Goal: Consume media (video, audio): Consume media (video, audio)

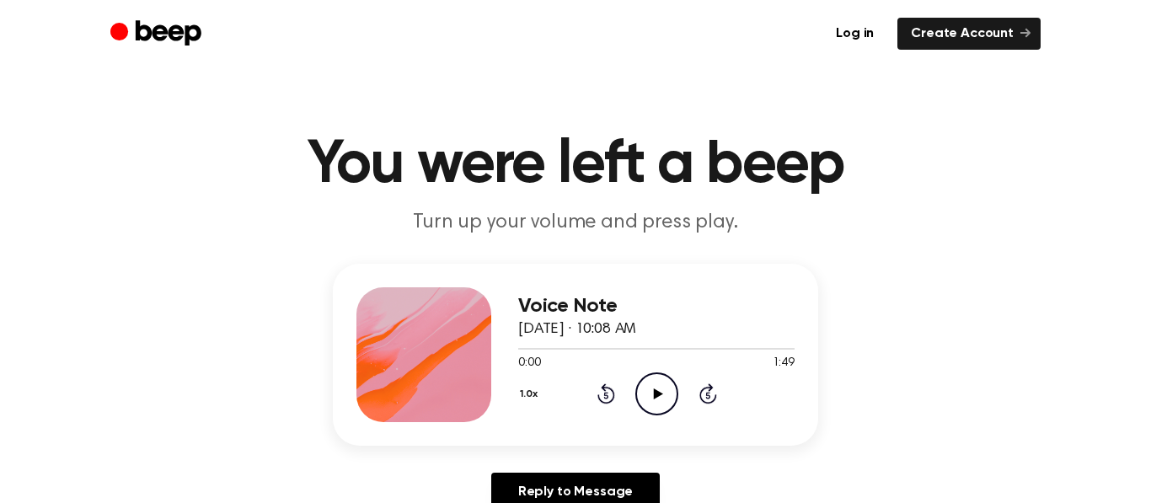
click at [650, 385] on icon "Play Audio" at bounding box center [656, 393] width 43 height 43
click at [602, 386] on icon at bounding box center [606, 393] width 18 height 20
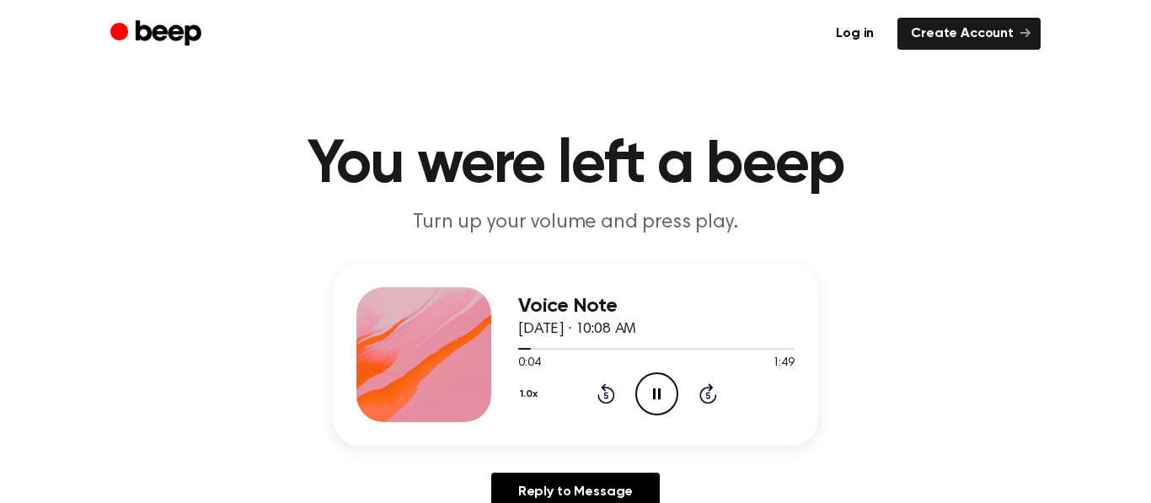
click at [602, 386] on icon at bounding box center [606, 393] width 18 height 20
click at [1062, 364] on div "Voice Note August 19, 2025 · 10:08 AM 0:27 1:49 Your browser does not support t…" at bounding box center [575, 394] width 1111 height 261
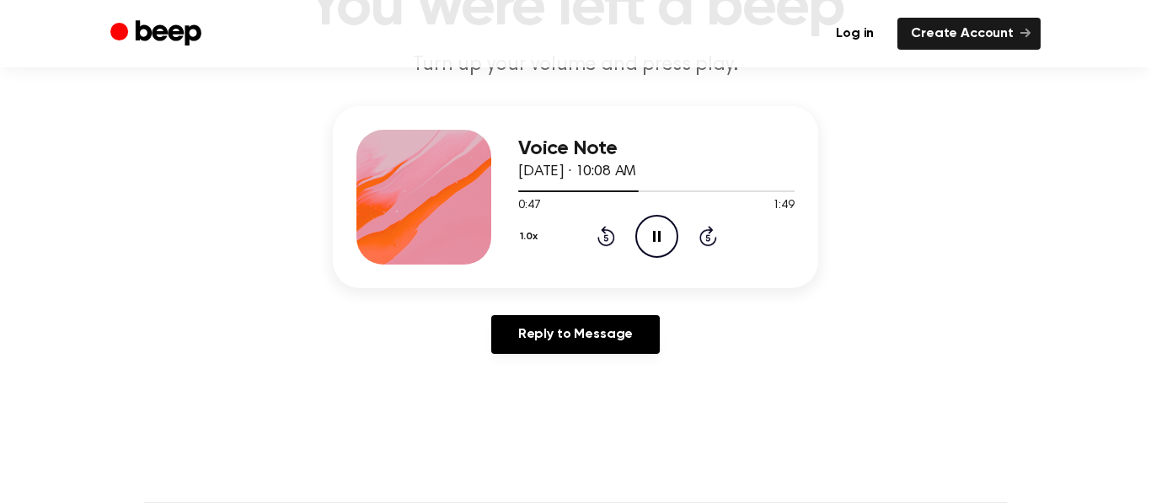
scroll to position [160, 0]
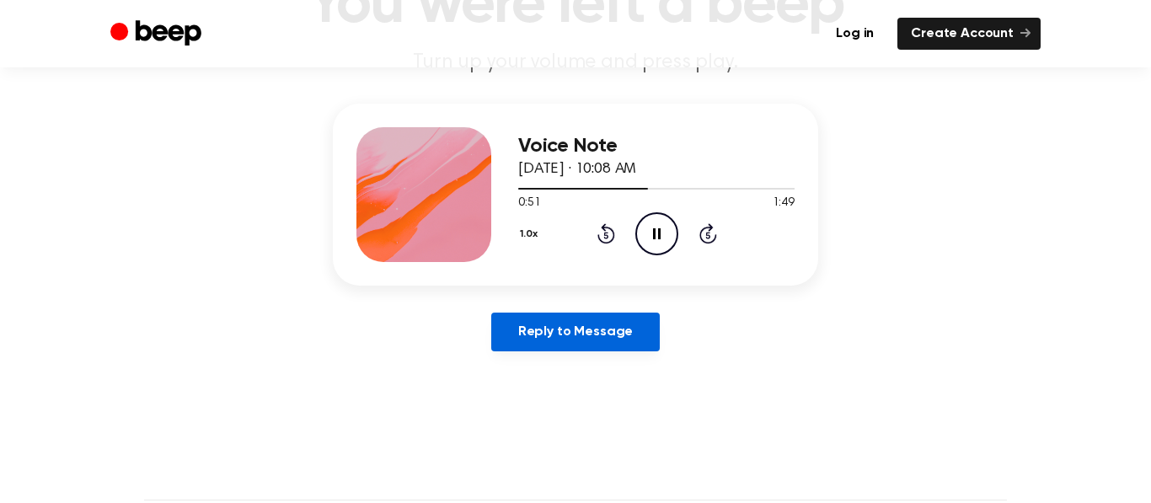
click at [625, 336] on link "Reply to Message" at bounding box center [575, 332] width 169 height 39
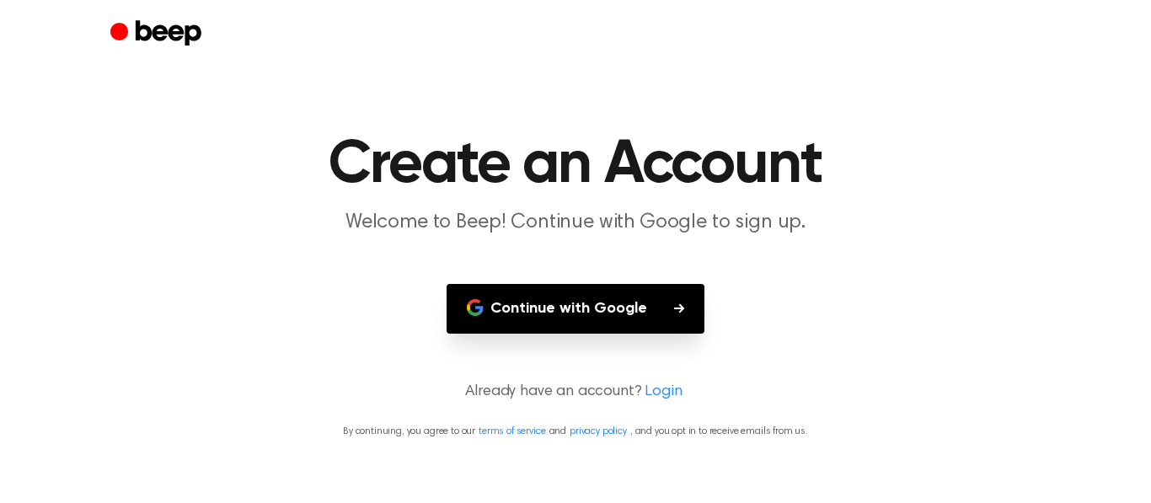
click at [627, 307] on button "Continue with Google" at bounding box center [576, 309] width 258 height 50
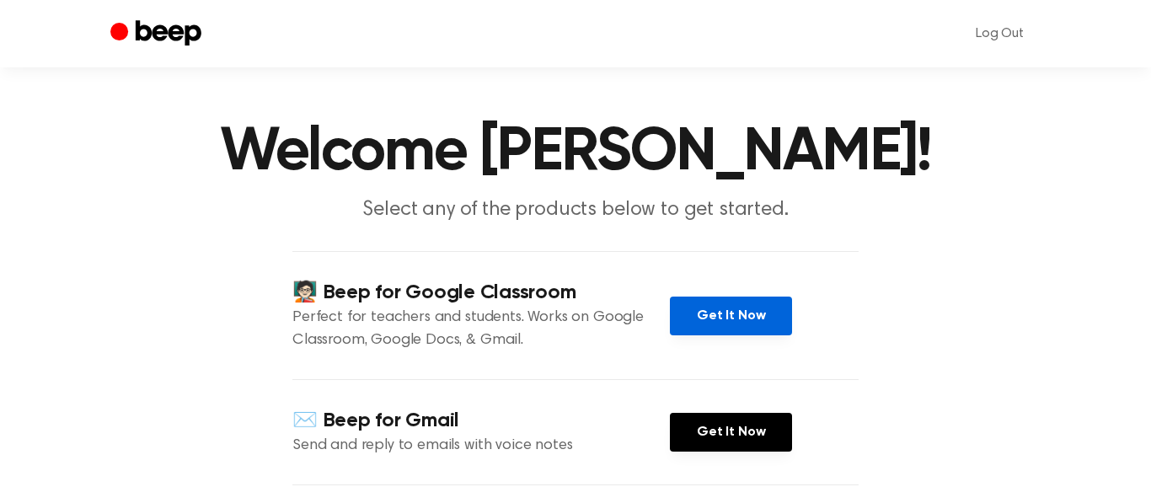
scroll to position [11, 0]
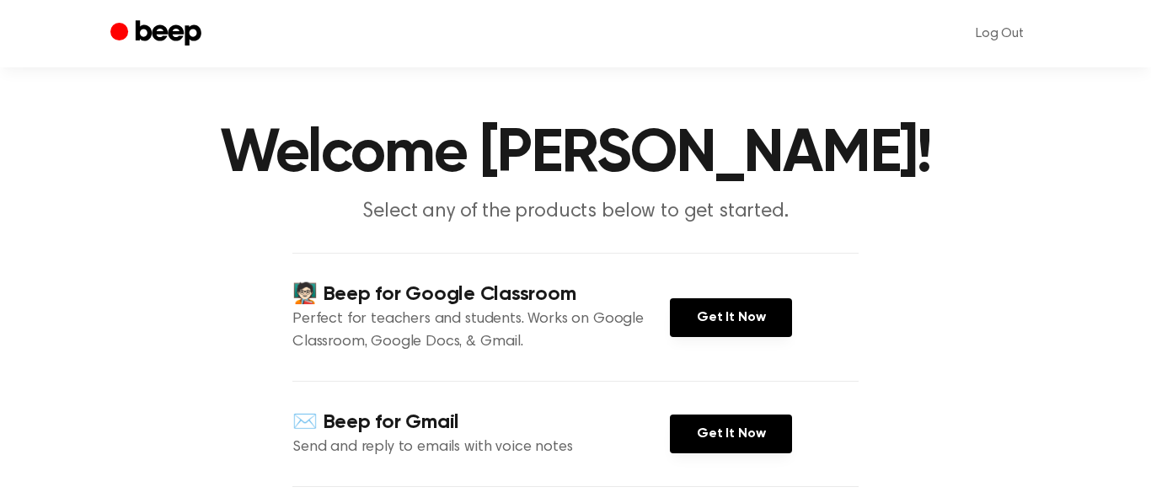
click at [158, 31] on icon "Beep" at bounding box center [169, 32] width 66 height 25
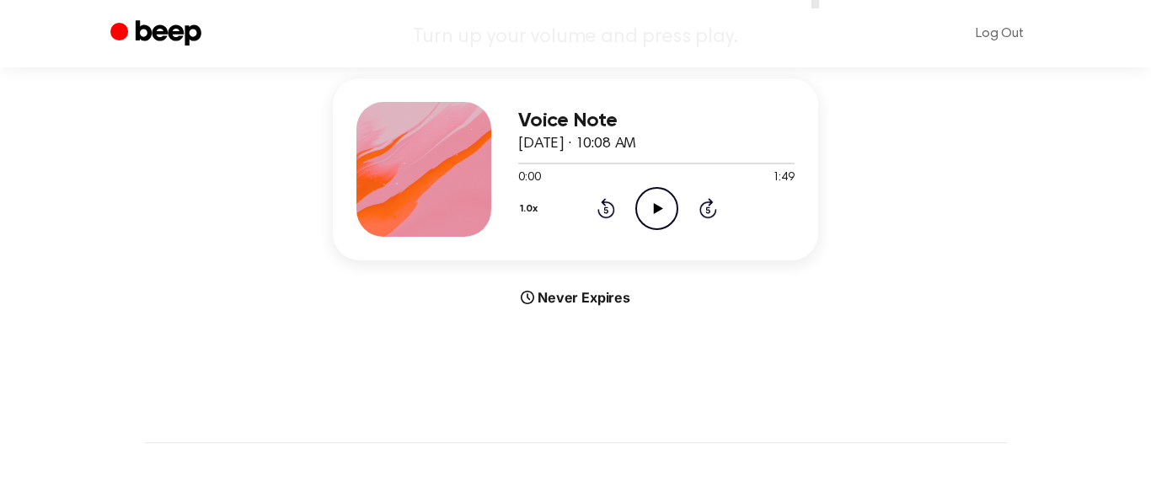
scroll to position [185, 0]
click at [665, 195] on icon "Play Audio" at bounding box center [656, 209] width 43 height 43
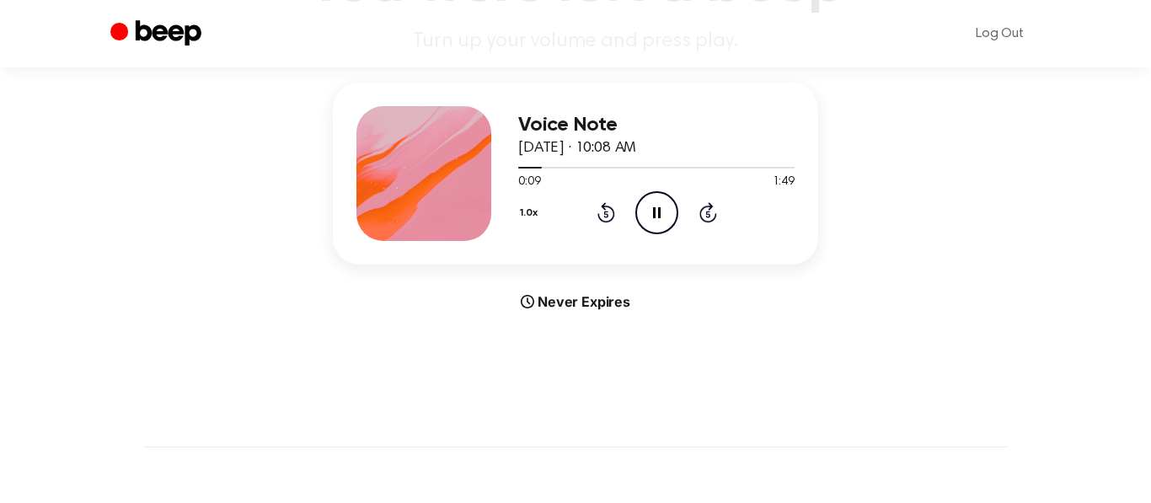
scroll to position [179, 0]
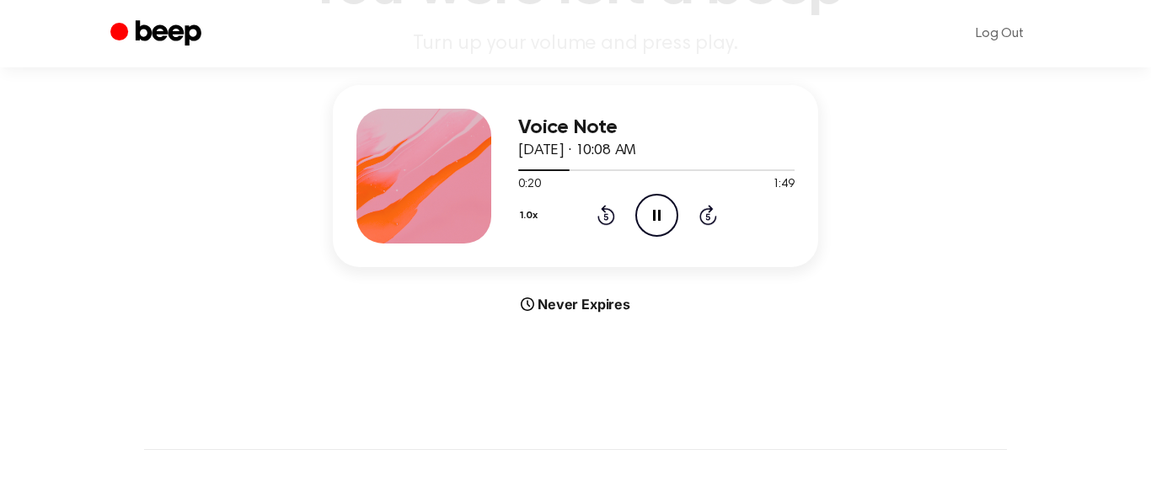
drag, startPoint x: 511, startPoint y: 301, endPoint x: 513, endPoint y: 280, distance: 21.2
click at [513, 280] on div "Voice Note August 19, 2025 · 10:08 AM 0:20 1:49 Your browser does not support t…" at bounding box center [575, 199] width 1111 height 229
click at [533, 216] on button "1.0x" at bounding box center [531, 215] width 26 height 29
click at [546, 399] on li "2.0x" at bounding box center [550, 410] width 65 height 31
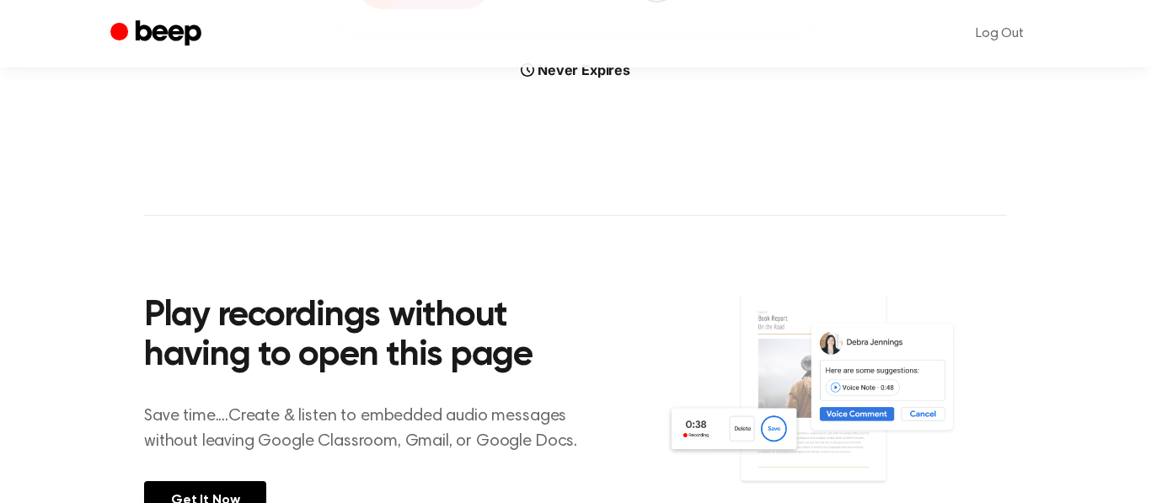
scroll to position [209, 0]
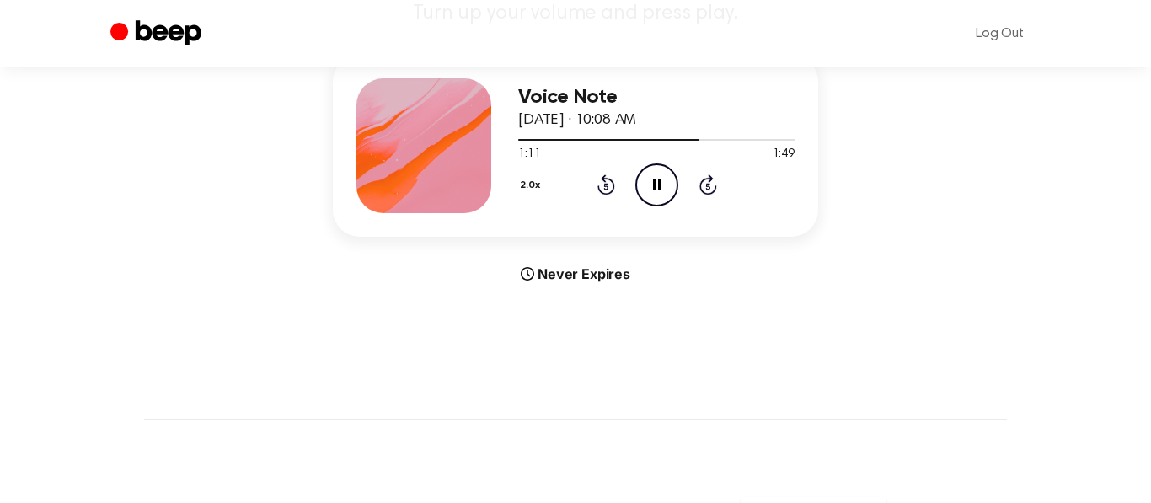
click at [667, 178] on icon "Pause Audio" at bounding box center [656, 184] width 43 height 43
click at [656, 171] on icon "Play Audio" at bounding box center [656, 184] width 43 height 43
click at [528, 179] on button "2.0x" at bounding box center [532, 185] width 29 height 29
click at [550, 288] on span "1.0x" at bounding box center [545, 283] width 21 height 18
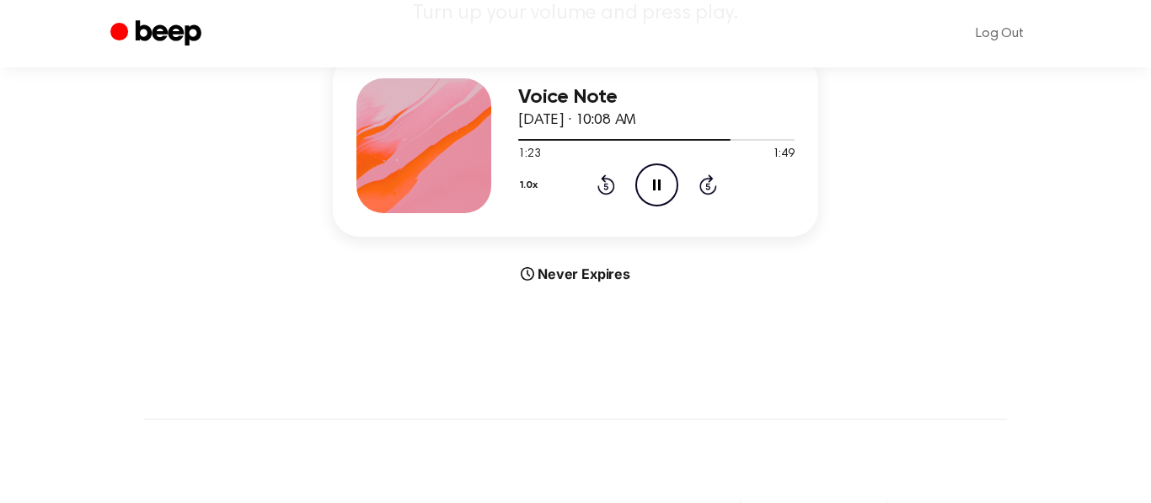
click at [604, 185] on icon at bounding box center [605, 187] width 4 height 7
click at [636, 184] on icon "Pause Audio" at bounding box center [656, 184] width 43 height 43
click at [615, 184] on div "1.0x Rewind 5 seconds Play Audio Skip 5 seconds" at bounding box center [656, 184] width 276 height 43
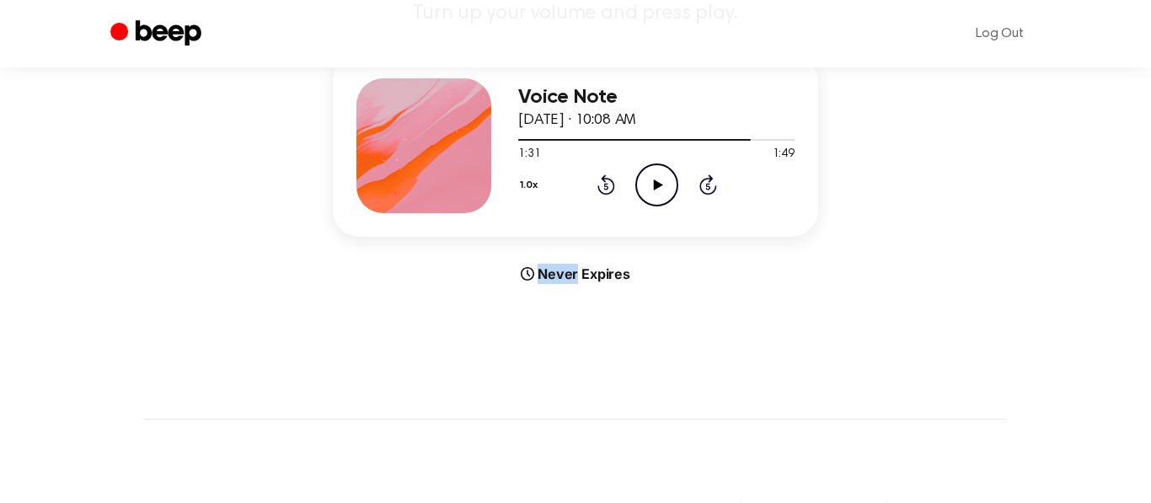
click at [615, 184] on div "1.0x Rewind 5 seconds Play Audio Skip 5 seconds" at bounding box center [656, 184] width 276 height 43
click at [603, 180] on icon at bounding box center [606, 184] width 18 height 20
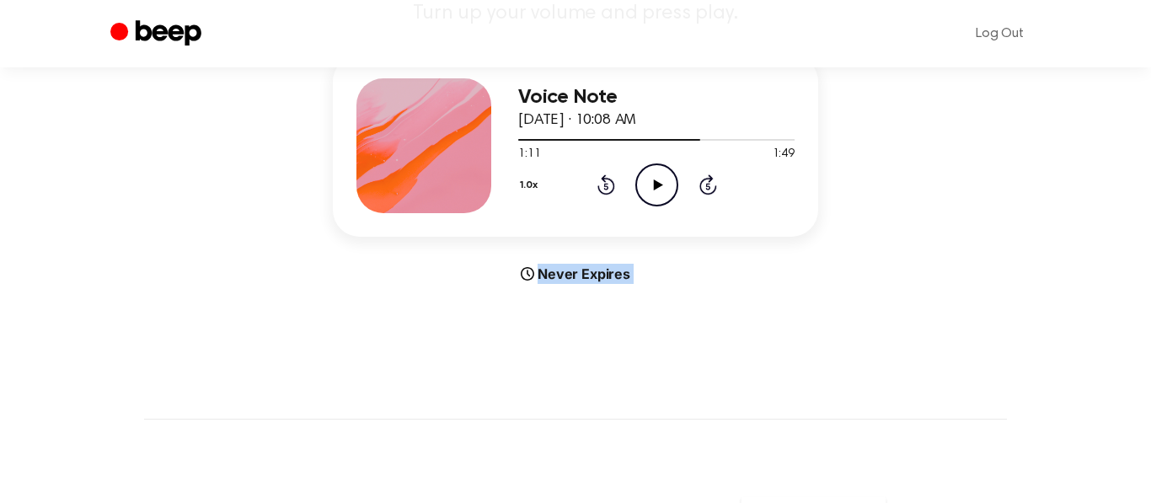
click at [603, 180] on icon at bounding box center [606, 184] width 18 height 20
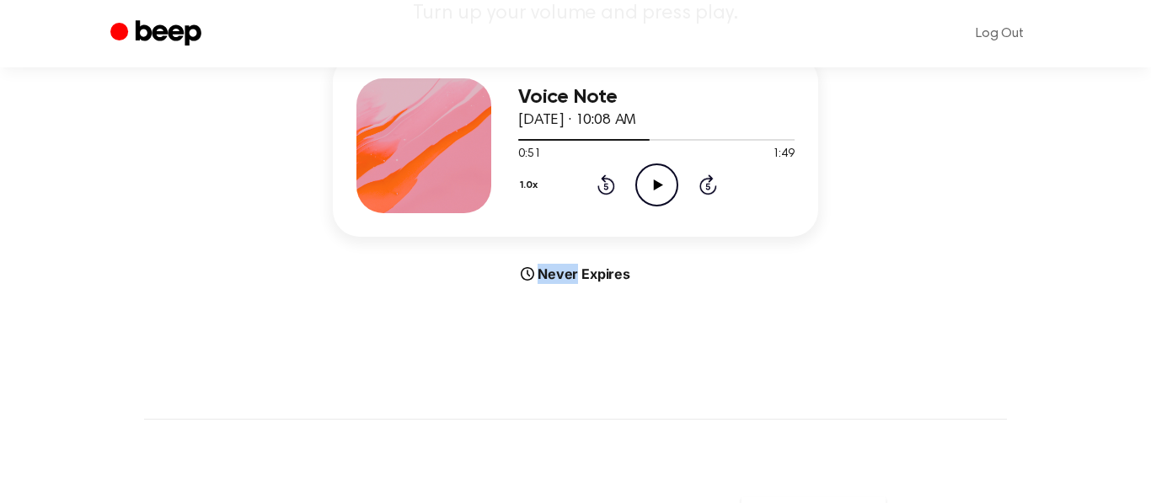
click at [603, 180] on icon at bounding box center [606, 184] width 18 height 20
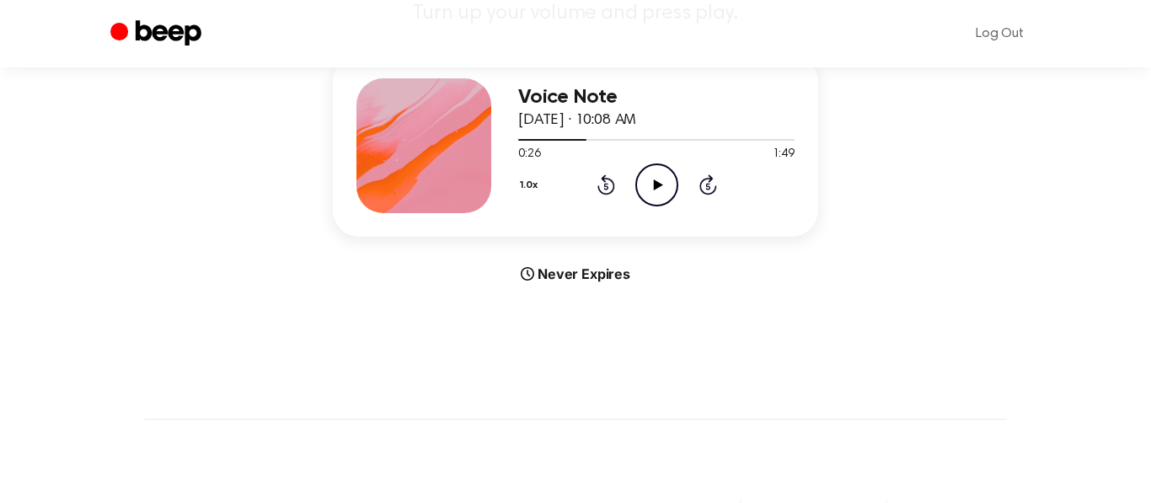
click at [603, 180] on icon at bounding box center [606, 184] width 18 height 20
click at [656, 187] on icon at bounding box center [657, 184] width 9 height 11
click at [713, 185] on icon "Skip 5 seconds" at bounding box center [708, 185] width 19 height 22
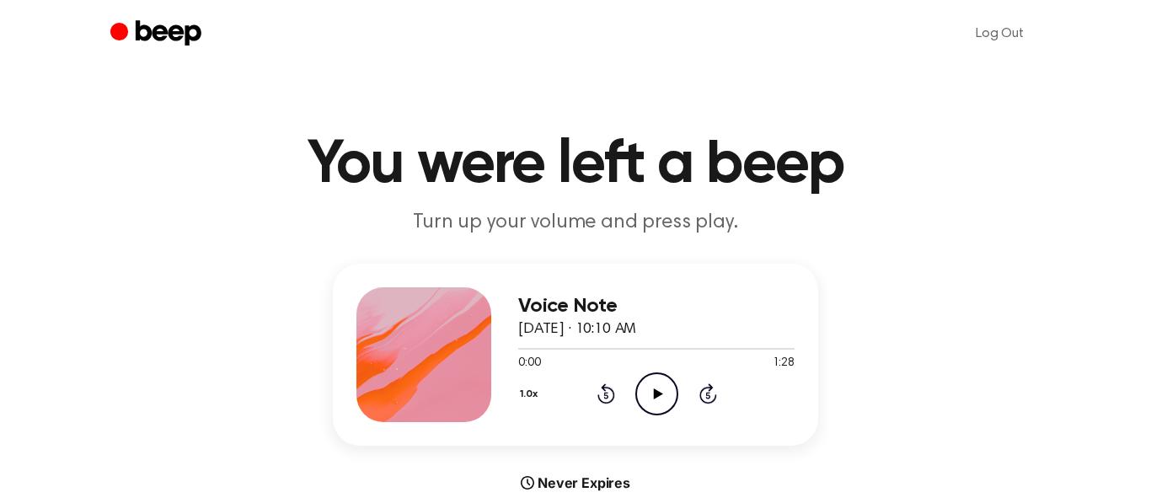
click at [663, 422] on div "Voice Note [DATE] · 10:10 AM 0:00 1:28 Your browser does not support the [objec…" at bounding box center [575, 355] width 485 height 182
click at [654, 378] on icon "Play Audio" at bounding box center [656, 393] width 43 height 43
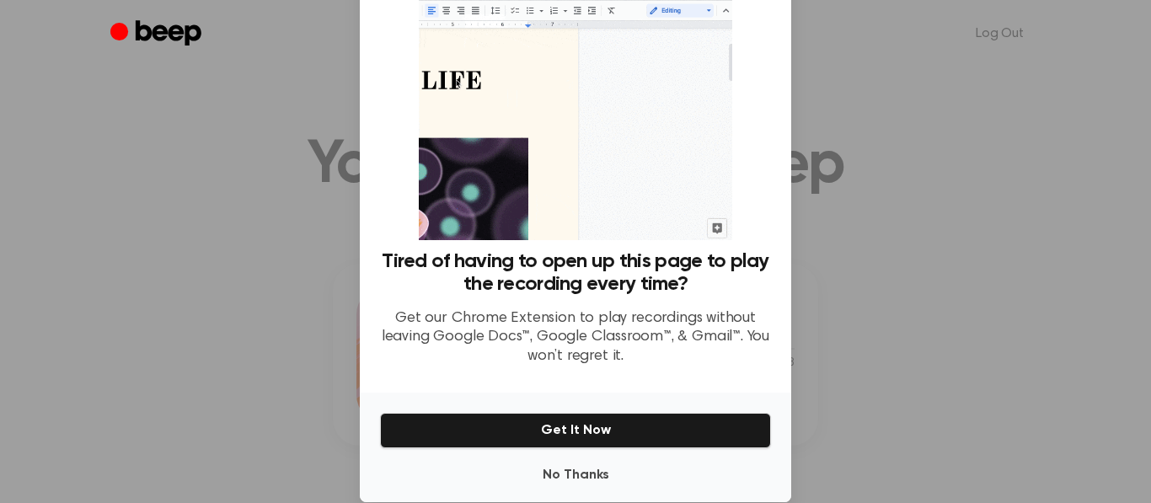
scroll to position [82, 0]
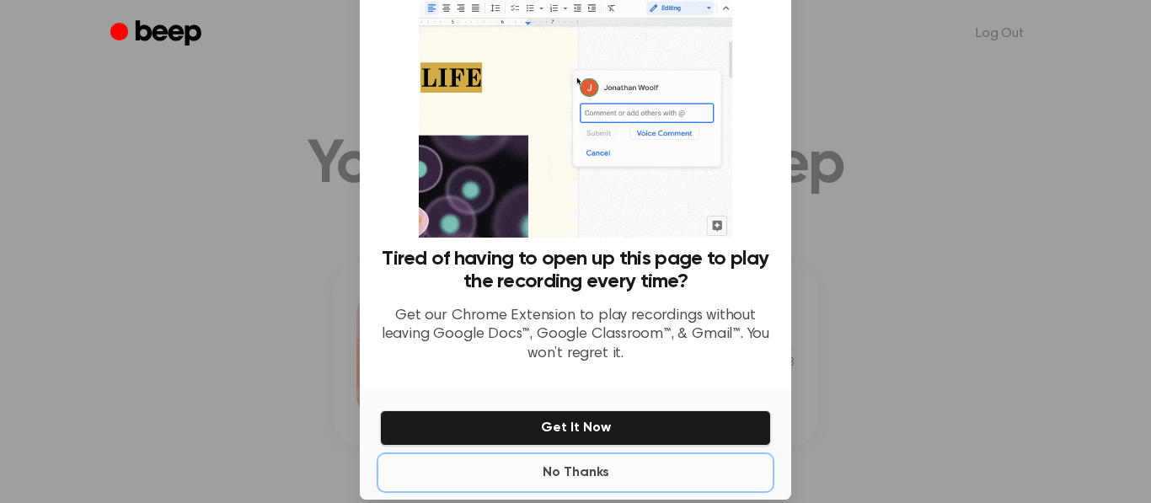
click at [583, 466] on button "No Thanks" at bounding box center [575, 473] width 391 height 34
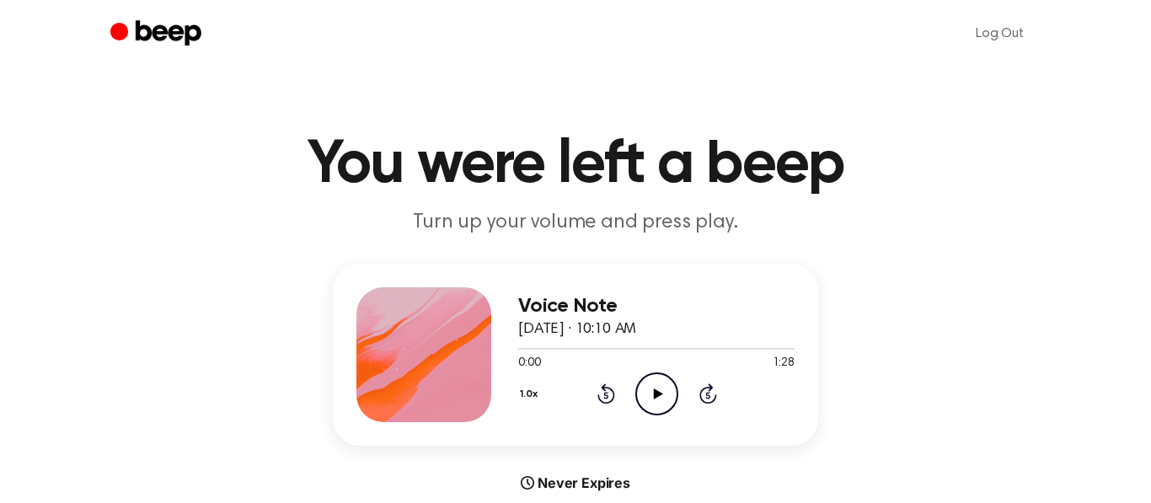
click at [654, 382] on icon "Play Audio" at bounding box center [656, 393] width 43 height 43
click at [646, 394] on icon "Play Audio" at bounding box center [656, 393] width 43 height 43
click at [602, 396] on icon "Rewind 5 seconds" at bounding box center [606, 394] width 19 height 22
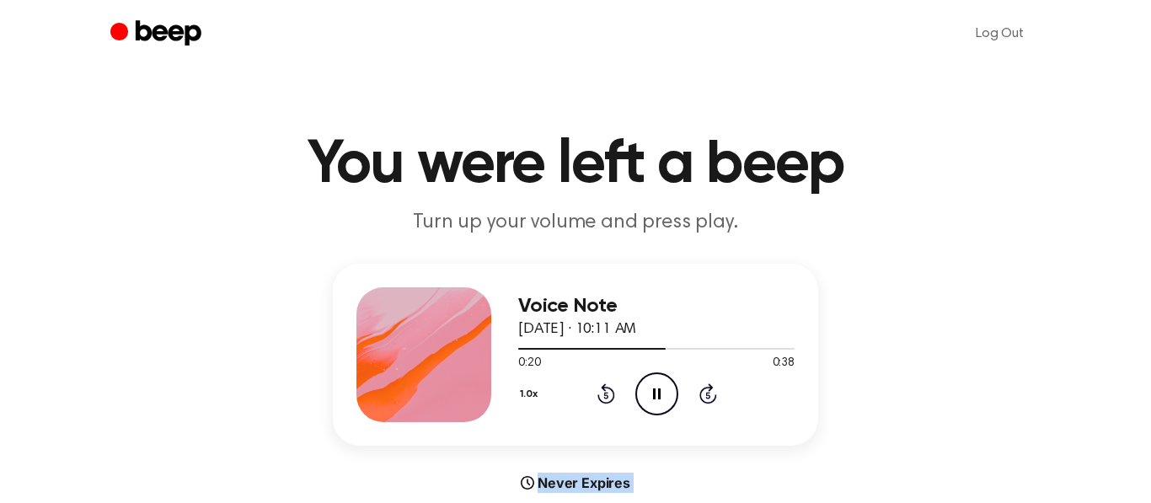
click at [602, 396] on icon "Rewind 5 seconds" at bounding box center [606, 394] width 19 height 22
